Goal: Find specific page/section: Find specific page/section

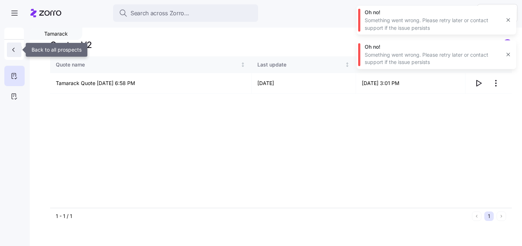
click at [14, 47] on icon "button" at bounding box center [13, 49] width 7 height 7
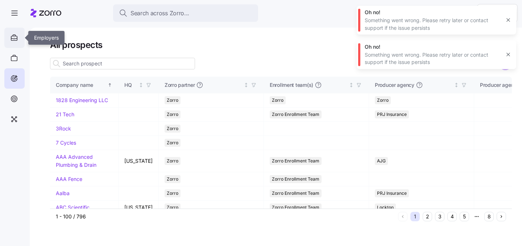
click at [11, 40] on icon at bounding box center [14, 37] width 8 height 9
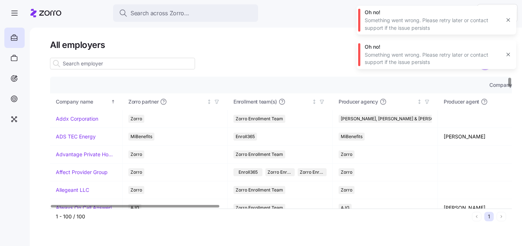
click at [93, 57] on div at bounding box center [122, 63] width 145 height 15
click at [93, 61] on input at bounding box center [122, 64] width 145 height 12
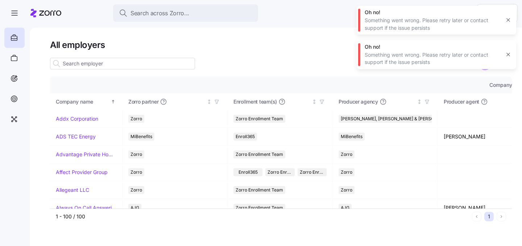
click at [506, 53] on icon "button" at bounding box center [509, 55] width 6 height 6
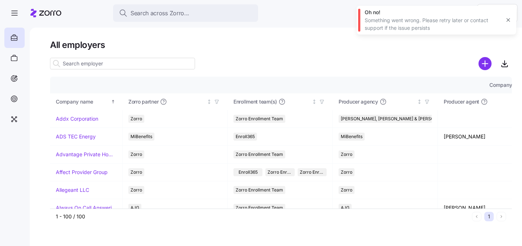
click at [507, 19] on icon "button" at bounding box center [508, 20] width 3 height 3
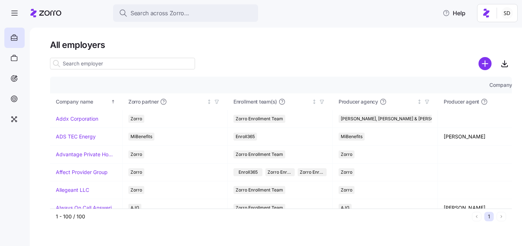
click at [86, 65] on input at bounding box center [122, 64] width 145 height 12
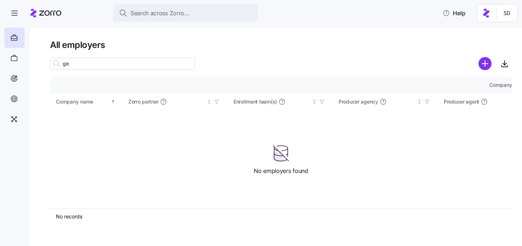
type input "g"
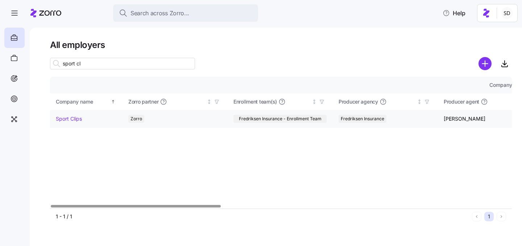
type input "sport cl"
click at [61, 118] on link "Sport Clips" at bounding box center [69, 118] width 26 height 7
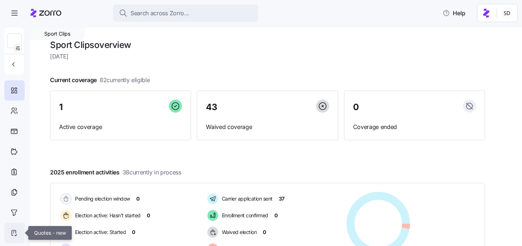
click at [16, 233] on icon at bounding box center [14, 232] width 4 height 5
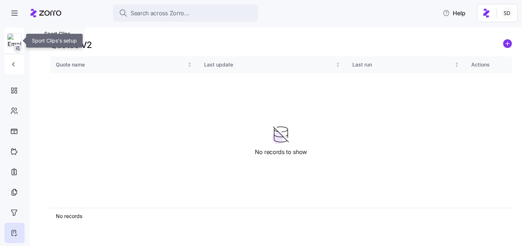
click at [18, 50] on icon "button" at bounding box center [18, 48] width 6 height 6
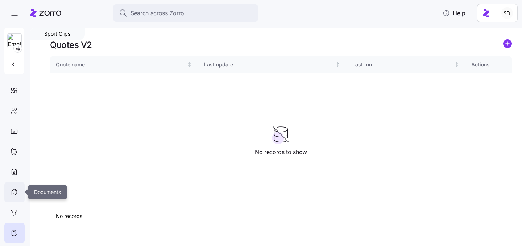
click at [13, 190] on icon at bounding box center [14, 192] width 8 height 9
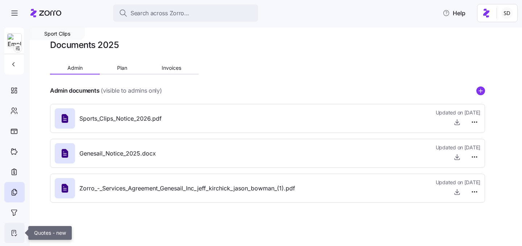
click at [13, 227] on div at bounding box center [14, 232] width 20 height 20
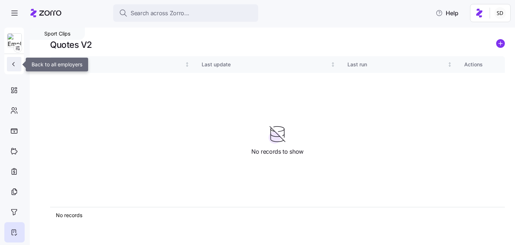
click at [19, 67] on button "button" at bounding box center [14, 64] width 15 height 15
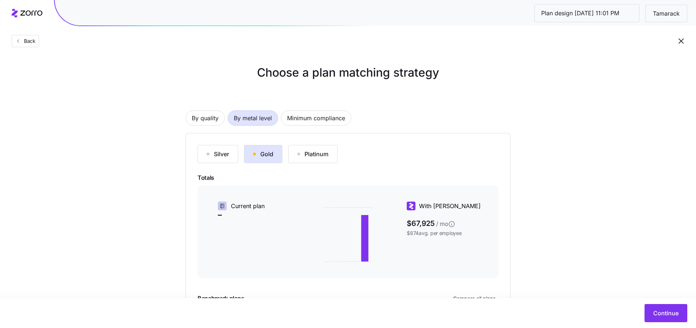
scroll to position [105, 0]
